Goal: Navigation & Orientation: Find specific page/section

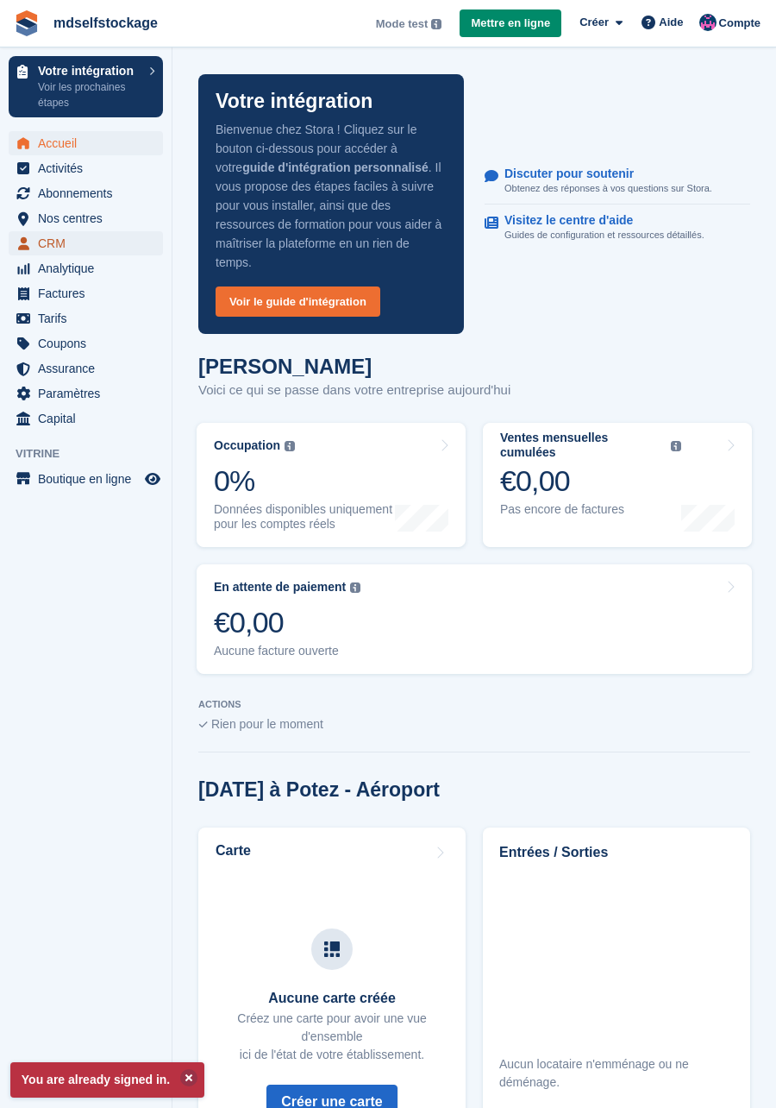
click at [95, 235] on span "CRM" at bounding box center [90, 243] width 104 height 24
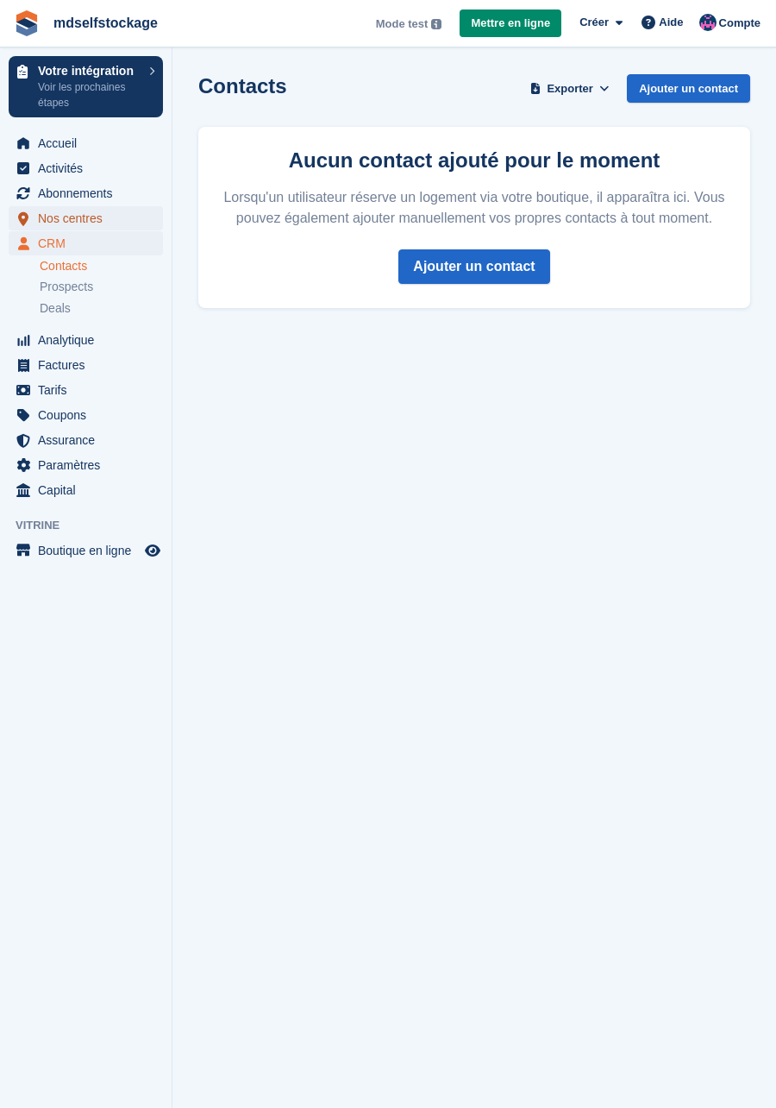
click at [41, 217] on span "Nos centres" at bounding box center [90, 218] width 104 height 24
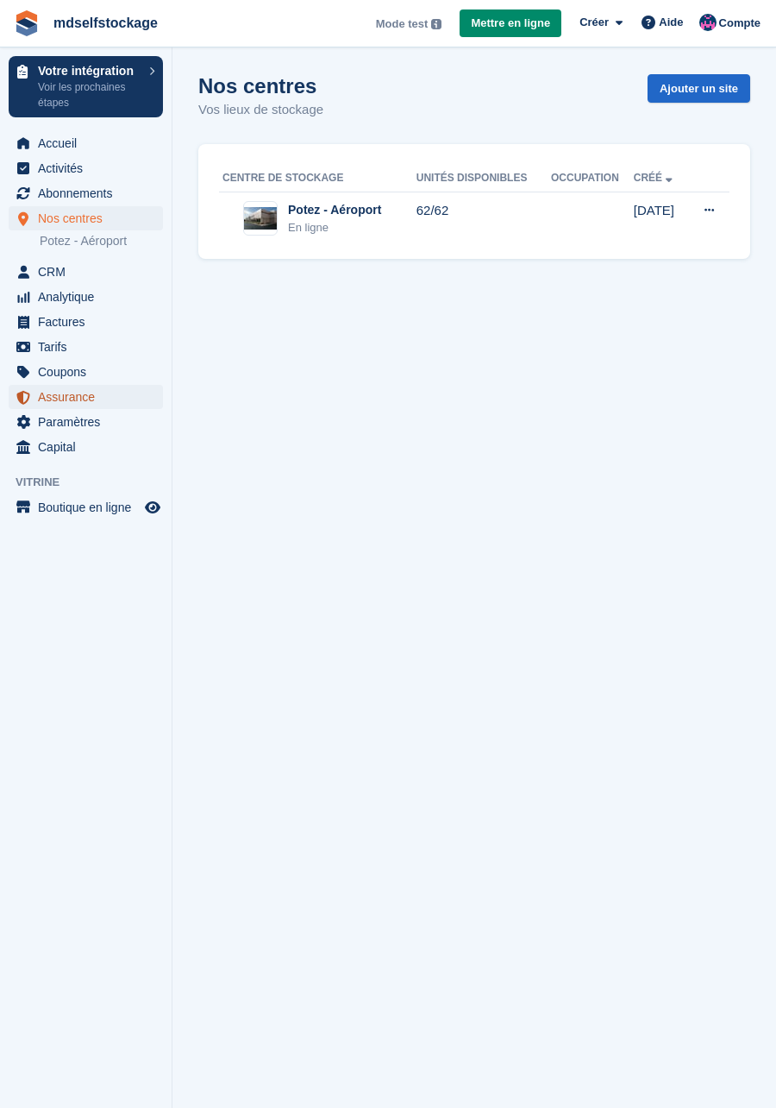
click at [55, 407] on span "Assurance" at bounding box center [90, 397] width 104 height 24
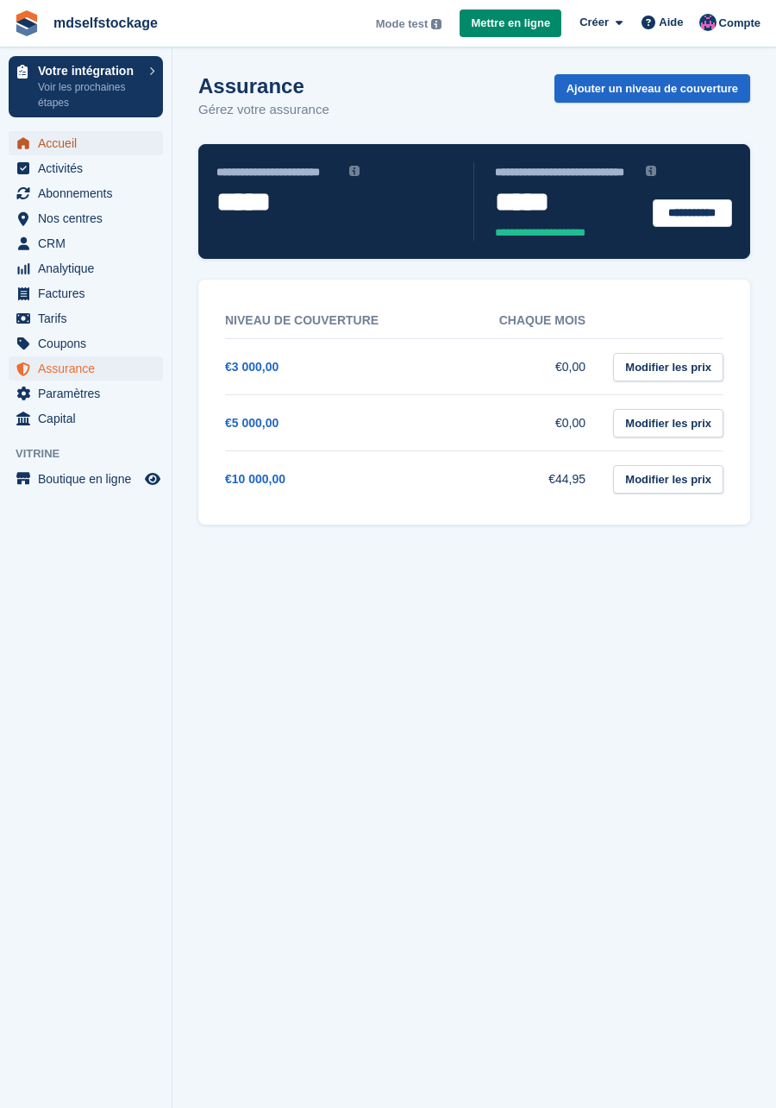
click at [54, 133] on span "Accueil" at bounding box center [90, 143] width 104 height 24
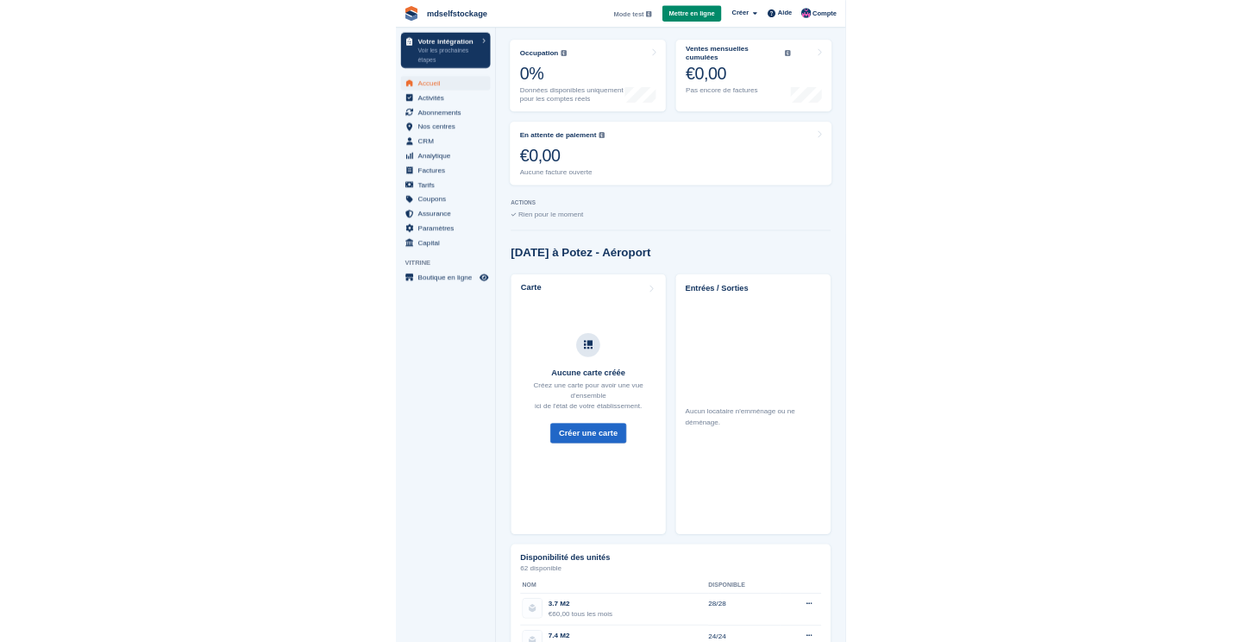
scroll to position [381, 0]
